Goal: Information Seeking & Learning: Find specific fact

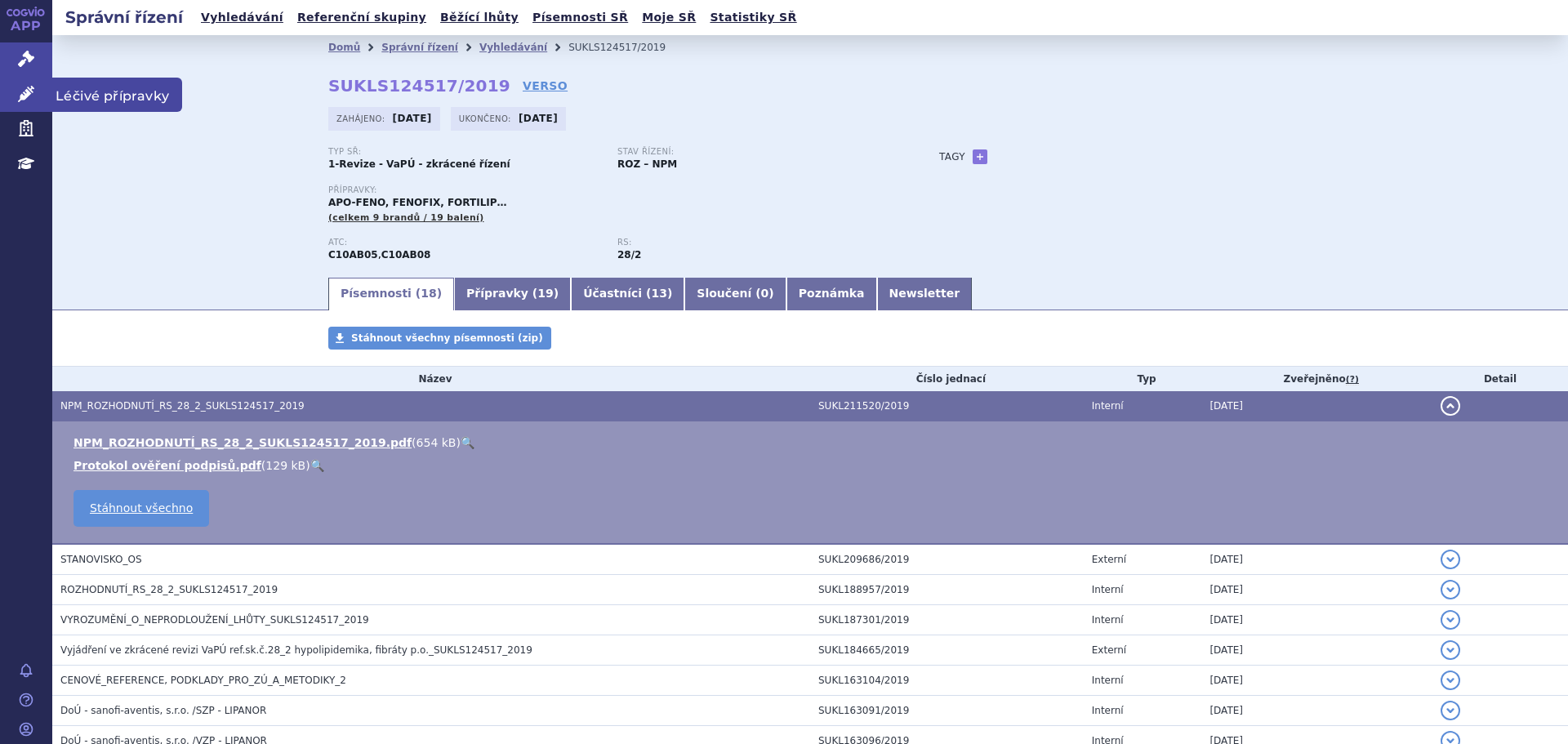
click at [28, 98] on icon at bounding box center [26, 94] width 16 height 16
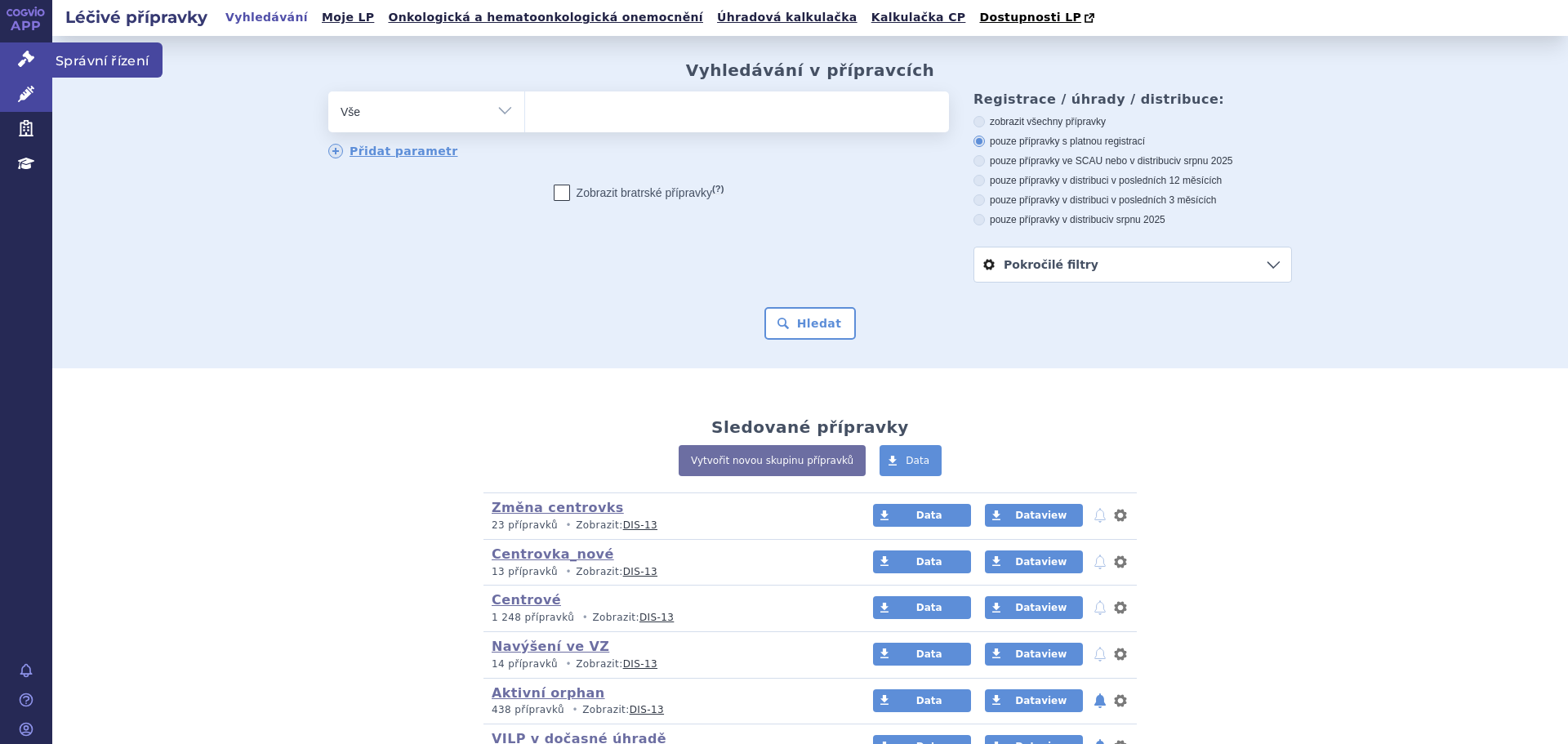
click at [24, 58] on icon at bounding box center [26, 58] width 16 height 16
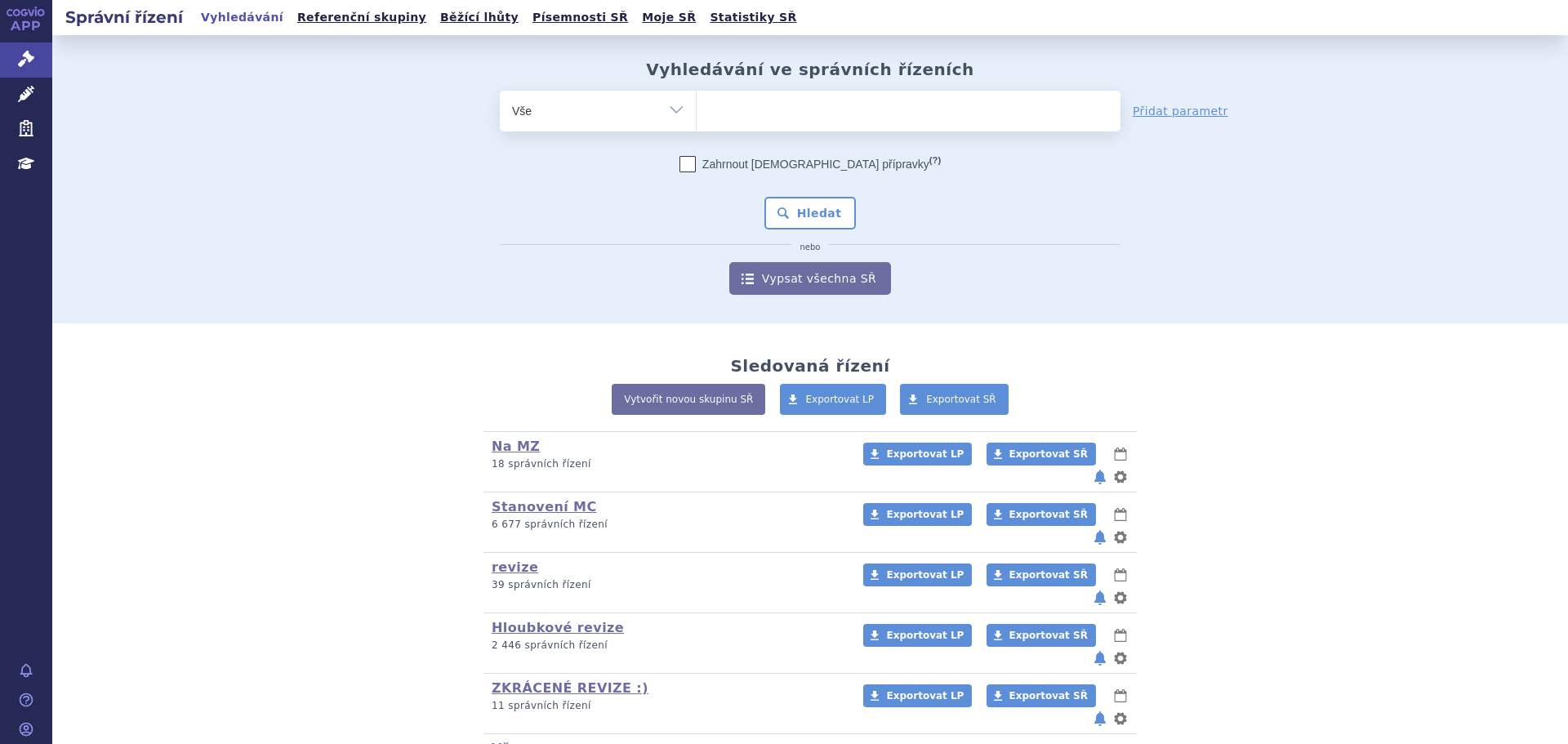
click at [775, 106] on ul at bounding box center [908, 108] width 424 height 34
click at [697, 106] on select at bounding box center [696, 109] width 1 height 40
paste input "0277761"
type input "0277761"
select select "0277761"
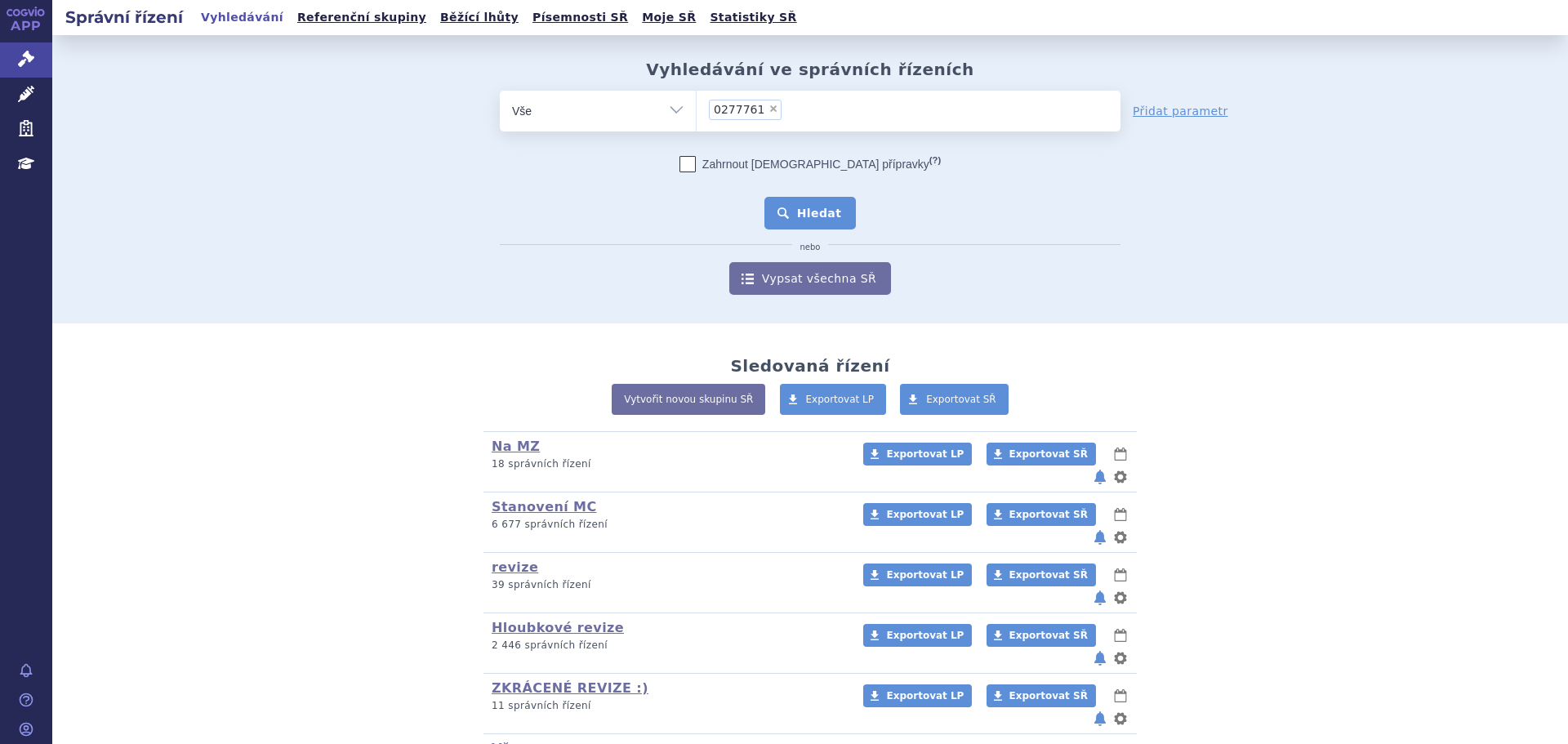
click at [809, 210] on button "Hledat" at bounding box center [810, 213] width 92 height 33
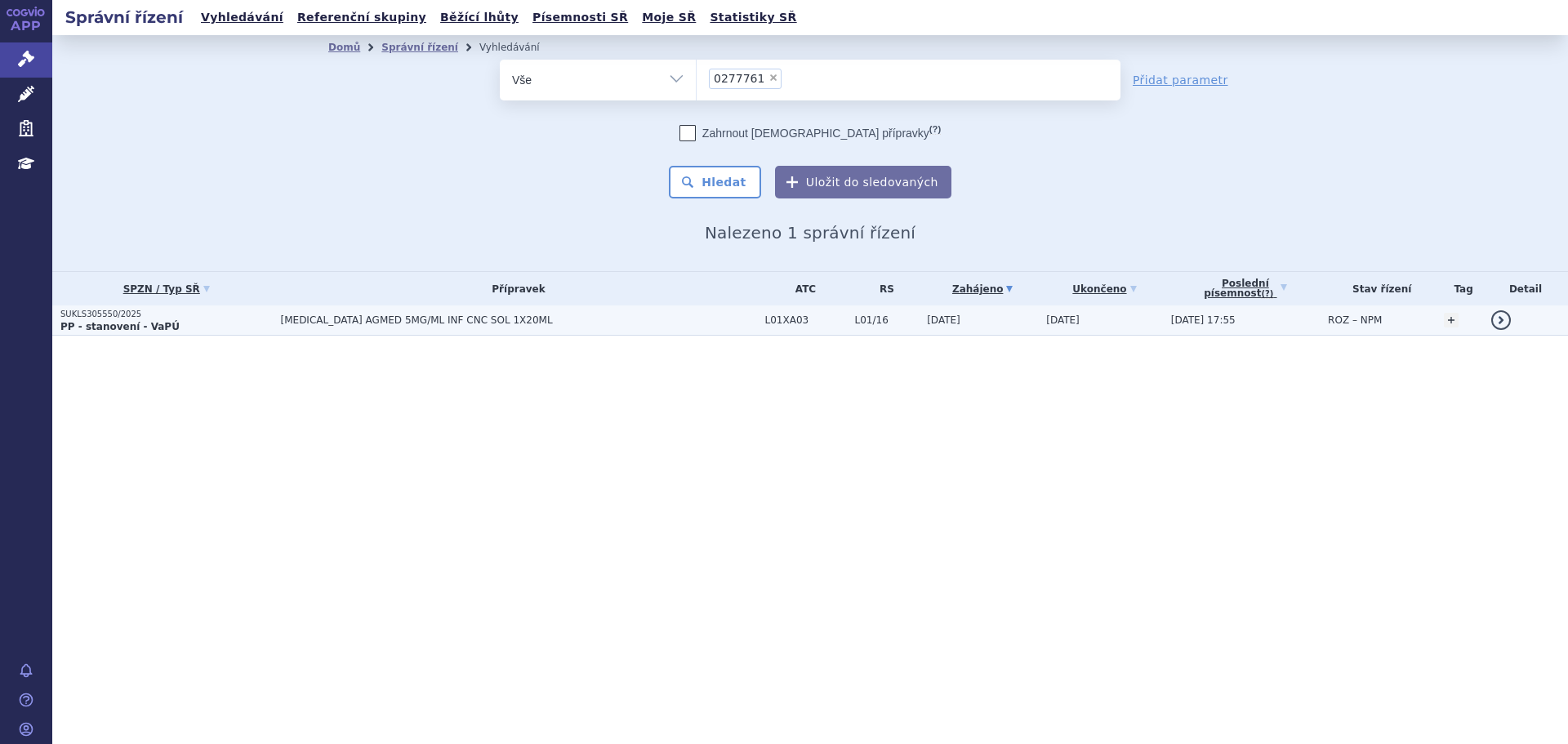
click at [977, 317] on td "[DATE]" at bounding box center [978, 320] width 120 height 30
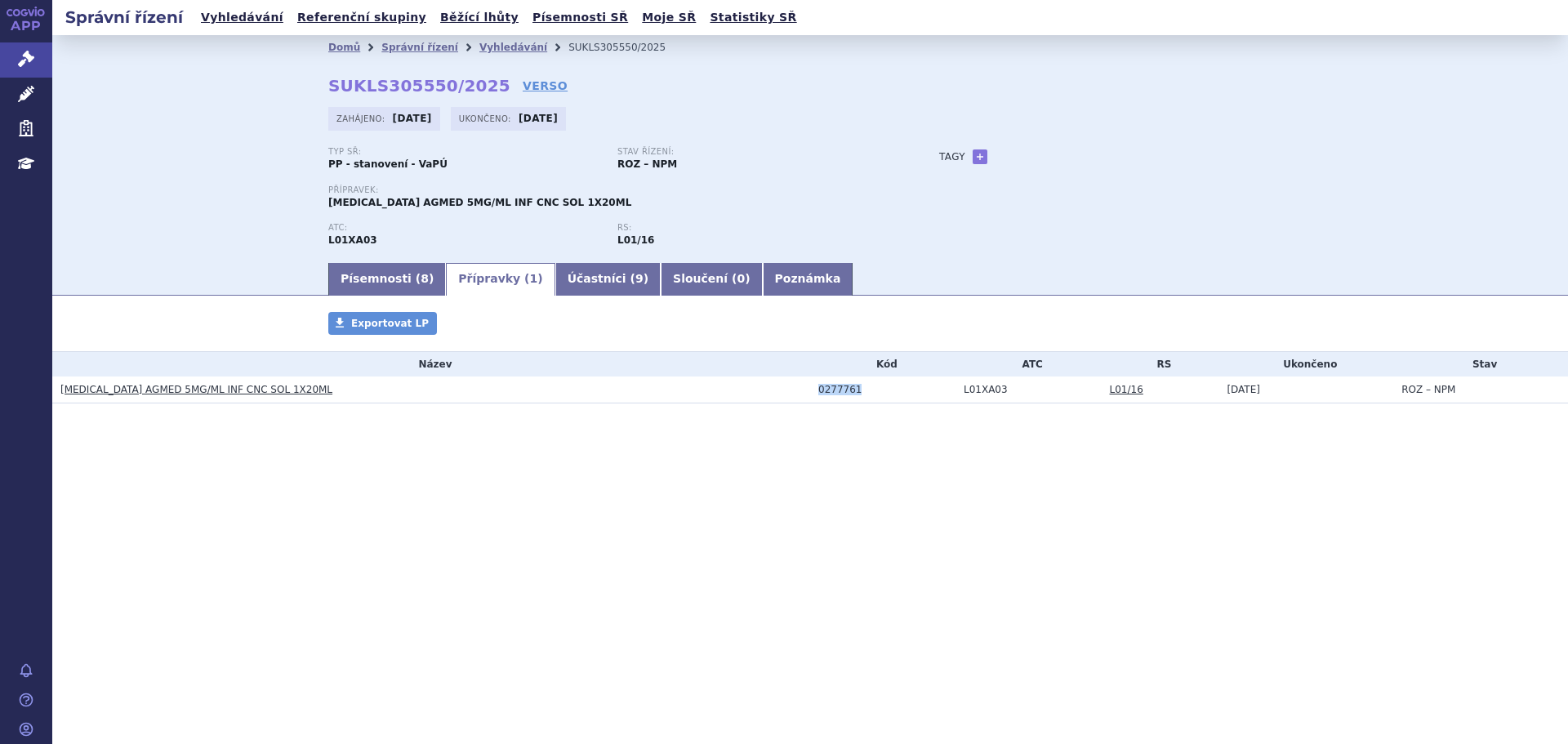
drag, startPoint x: 859, startPoint y: 392, endPoint x: 771, endPoint y: 393, distance: 88.0
click at [771, 393] on tr "[MEDICAL_DATA] AGMED 5MG/ML INF CNC SOL 1X20ML 0277761 L01XA03 L01/16 [DATE] RO…" at bounding box center [810, 390] width 1516 height 27
copy tr "0277761"
click at [845, 390] on div "0277761" at bounding box center [888, 389] width 138 height 11
drag, startPoint x: 820, startPoint y: 390, endPoint x: 857, endPoint y: 392, distance: 37.1
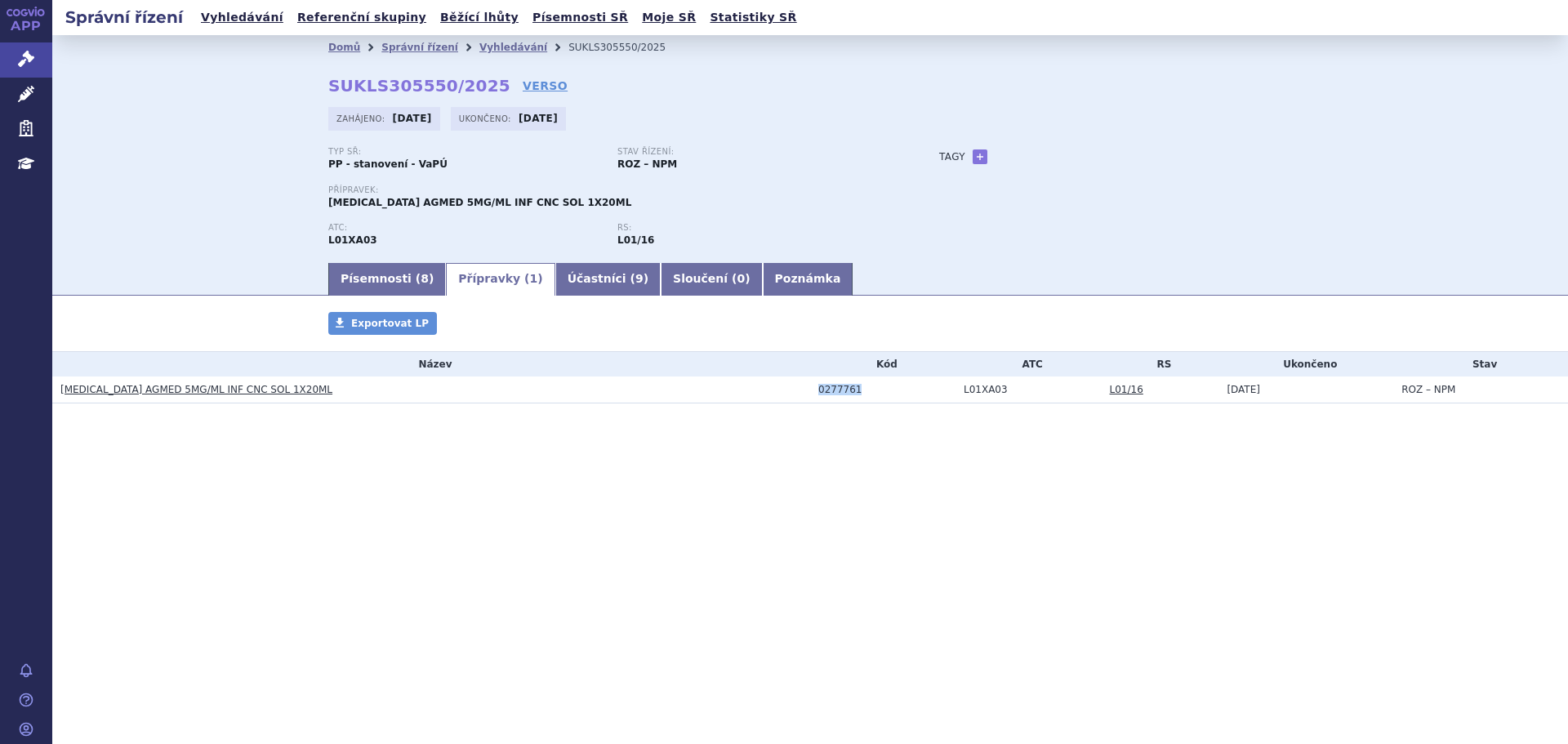
click at [857, 392] on div "0277761" at bounding box center [888, 389] width 138 height 11
copy div "0277761"
drag, startPoint x: 57, startPoint y: 387, endPoint x: 151, endPoint y: 394, distance: 94.3
click at [151, 394] on td "[MEDICAL_DATA] AGMED 5MG/ML INF CNC SOL 1X20ML" at bounding box center [431, 390] width 758 height 27
copy link "OXALIPLATIN AGMED"
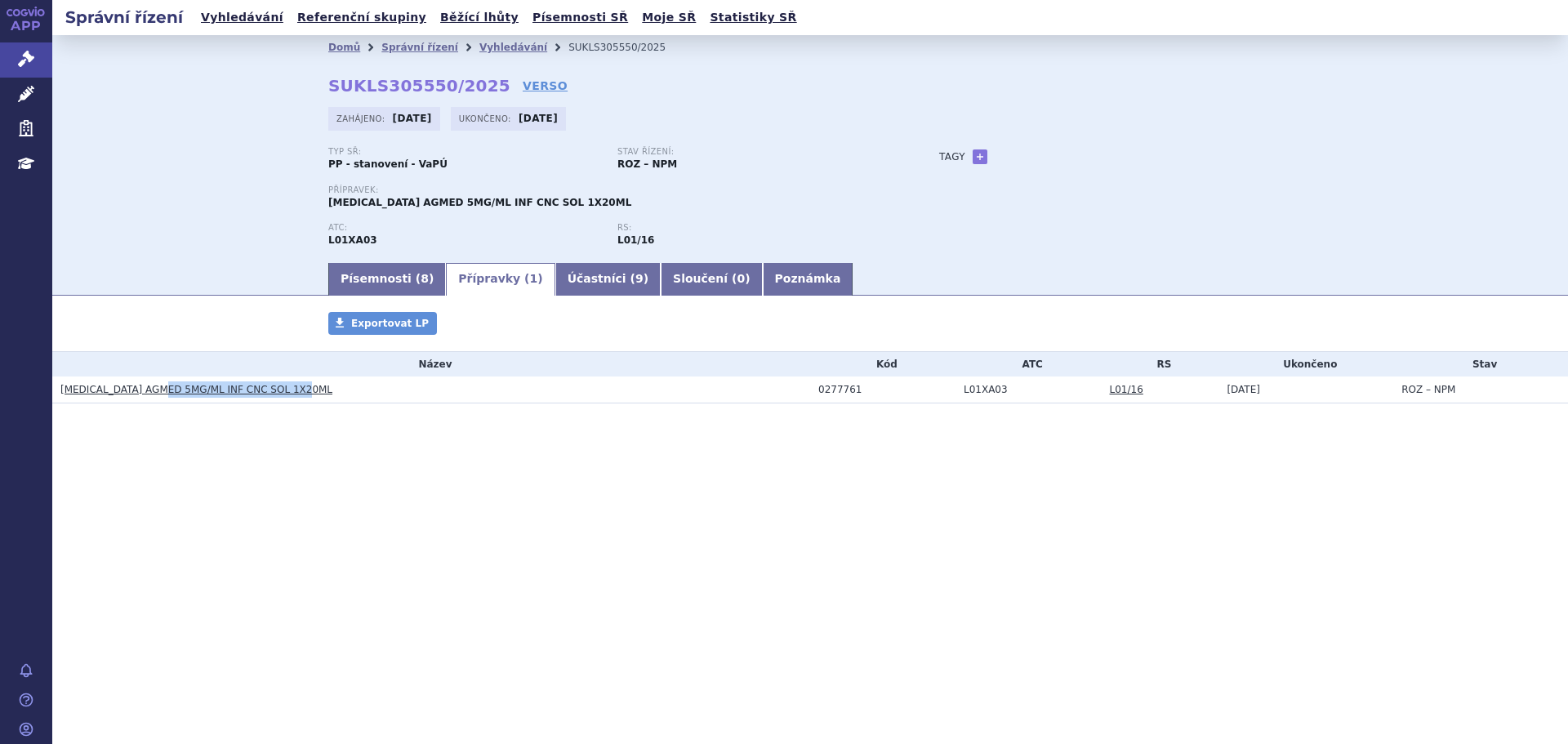
drag, startPoint x: 306, startPoint y: 390, endPoint x: 157, endPoint y: 391, distance: 149.0
click at [157, 391] on h3 "[MEDICAL_DATA] AGMED 5MG/ML INF CNC SOL 1X20ML" at bounding box center [435, 390] width 750 height 16
copy link "5MG/ML INF CNC SOL 1X20ML"
